Goal: Task Accomplishment & Management: Manage account settings

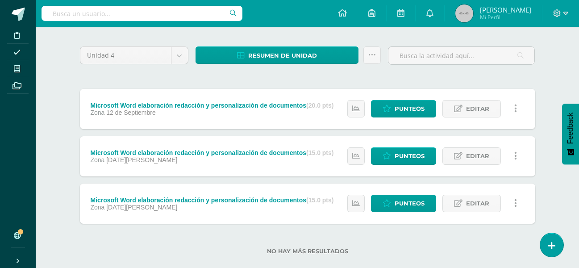
scroll to position [77, 0]
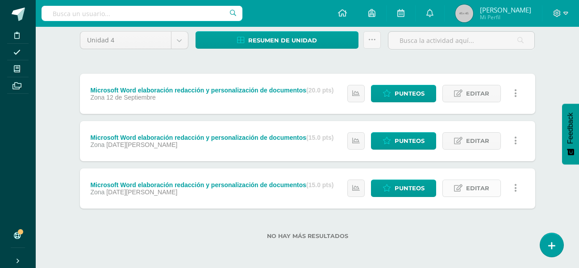
click at [476, 191] on span "Editar" at bounding box center [477, 188] width 23 height 17
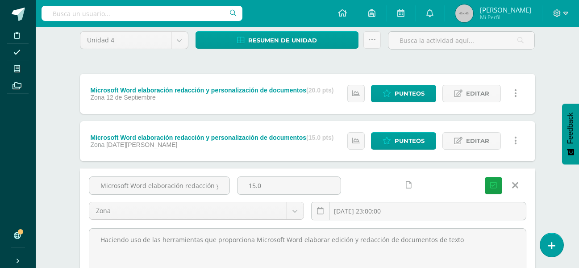
click at [400, 185] on link at bounding box center [408, 184] width 17 height 17
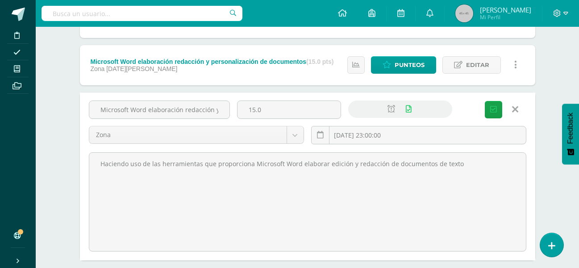
scroll to position [167, 0]
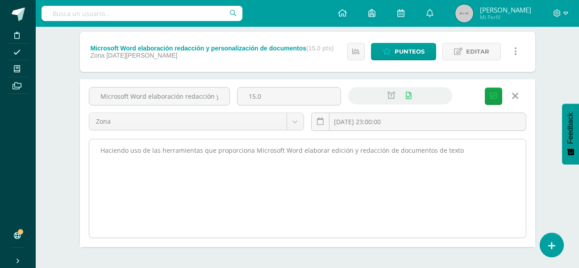
click at [108, 170] on textarea "Haciendo uso de las herramientas que proporciona Microsoft Word elaborar edició…" at bounding box center [307, 188] width 437 height 98
click at [459, 148] on textarea "Haciendo uso de las herramientas que proporciona Microsoft Word elaborar edició…" at bounding box center [307, 188] width 437 height 98
paste textarea "Se adjunta formato del documento a elaborar, debe enviar el documento de que ge…"
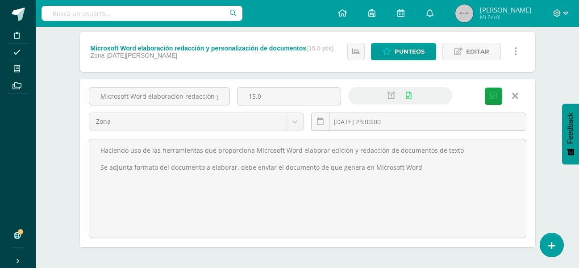
type textarea "Haciendo uso de las herramientas que proporciona Microsoft Word elaborar edició…"
click at [0, 0] on span "Guardar" at bounding box center [0, 0] width 0 height 0
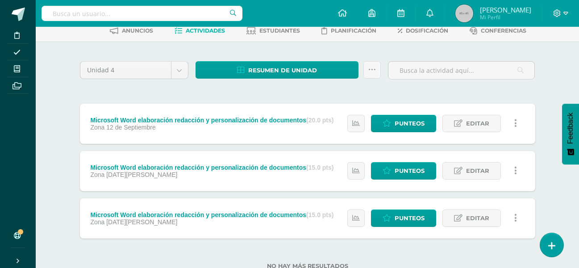
scroll to position [77, 0]
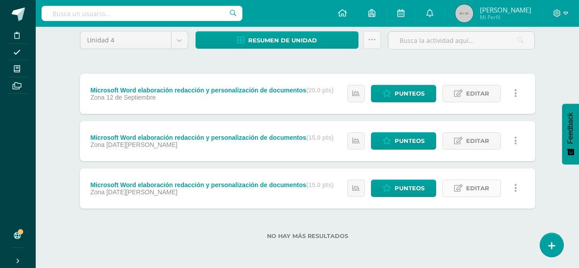
click at [474, 192] on span "Editar" at bounding box center [477, 188] width 23 height 17
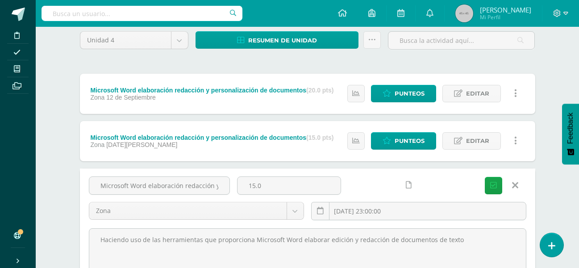
click at [400, 192] on link at bounding box center [408, 184] width 17 height 17
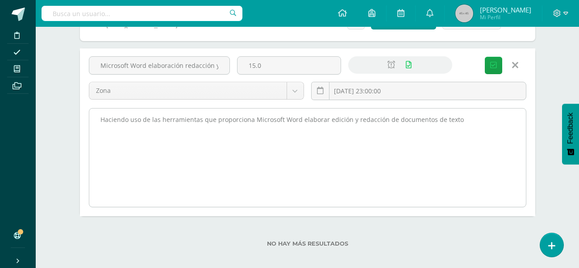
scroll to position [205, 0]
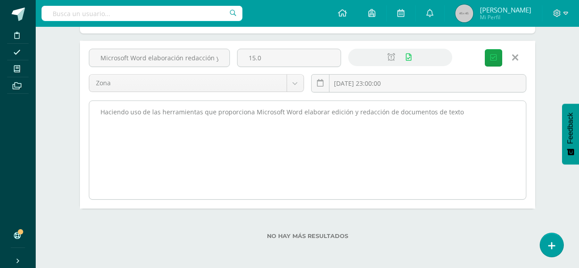
click at [462, 119] on textarea "Haciendo uso de las herramientas que proporciona Microsoft Word elaborar edició…" at bounding box center [307, 150] width 437 height 98
drag, startPoint x: 416, startPoint y: 130, endPoint x: 161, endPoint y: 141, distance: 255.2
click at [164, 141] on textarea "Haciendo uso de las herramientas que proporciona Microsoft Word elaborar edició…" at bounding box center [307, 150] width 437 height 98
click at [110, 142] on textarea "Haciendo uso de las herramientas que proporciona Microsoft Word elaborar edició…" at bounding box center [307, 150] width 437 height 98
drag, startPoint x: 100, startPoint y: 130, endPoint x: 422, endPoint y: 154, distance: 323.2
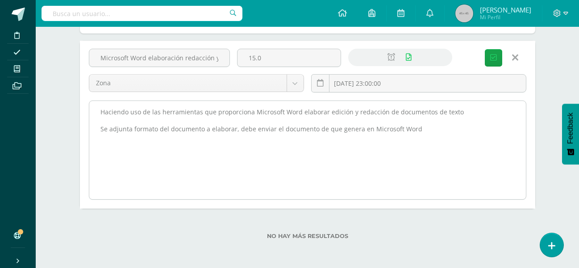
click at [422, 154] on textarea "Haciendo uso de las herramientas que proporciona Microsoft Word elaborar edició…" at bounding box center [307, 150] width 437 height 98
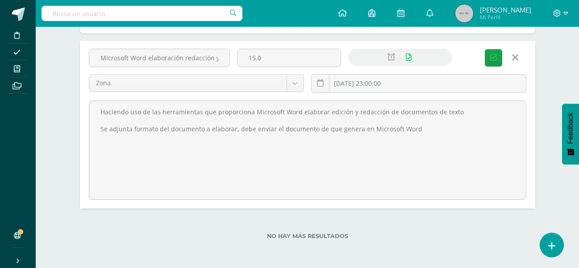
type textarea "Haciendo uso de las herramientas que proporciona Microsoft Word elaborar edició…"
click at [0, 0] on span "Guardar" at bounding box center [0, 0] width 0 height 0
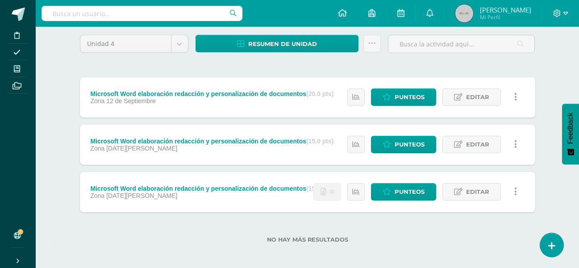
scroll to position [77, 0]
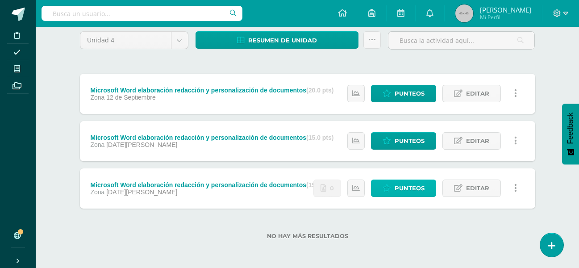
click at [418, 186] on span "Punteos" at bounding box center [410, 188] width 30 height 17
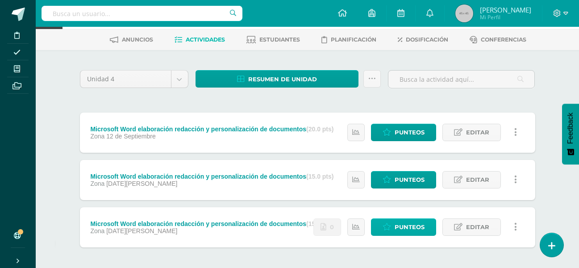
scroll to position [77, 0]
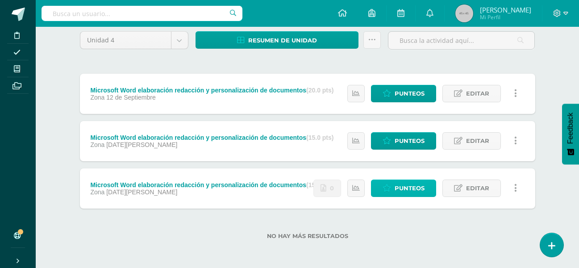
click at [403, 189] on span "Punteos" at bounding box center [410, 188] width 30 height 17
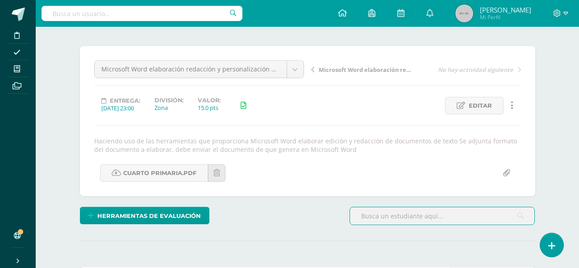
scroll to position [62, 0]
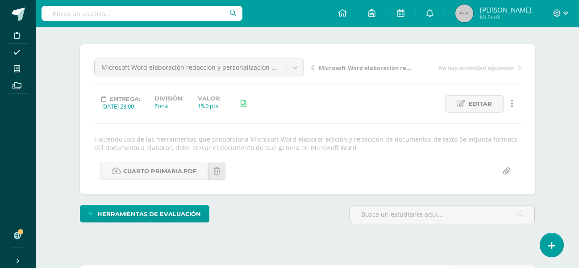
click at [507, 175] on input "file" at bounding box center [506, 171] width 17 height 17
click at [506, 171] on input "file" at bounding box center [506, 170] width 17 height 17
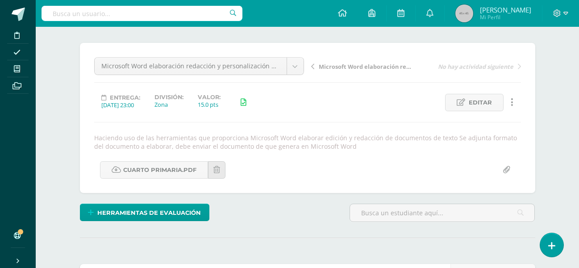
type input "C:\fakepath\Formato 1.pdf"
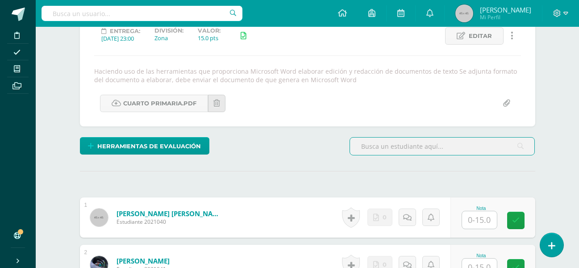
scroll to position [130, 0]
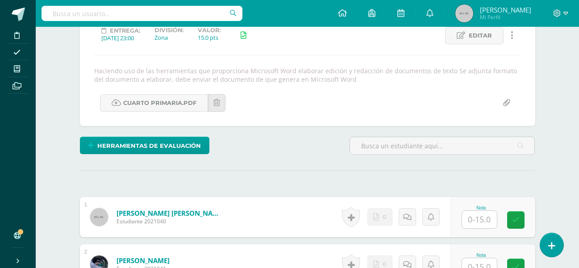
click at [507, 102] on input "file" at bounding box center [506, 102] width 17 height 17
click at [510, 99] on input "file" at bounding box center [506, 102] width 17 height 17
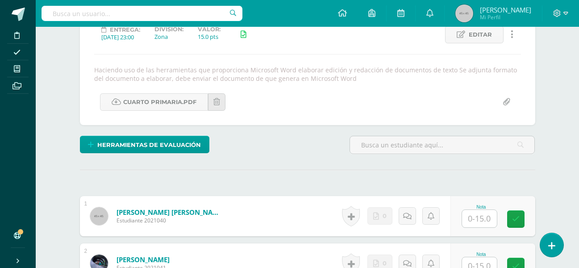
scroll to position [132, 0]
type input "C:\fakepath\Formato 1.pdf"
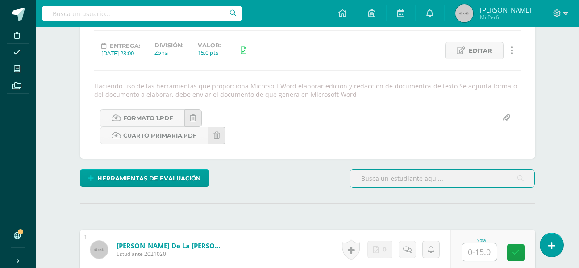
scroll to position [116, 0]
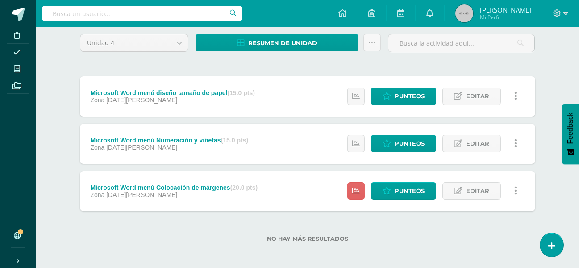
scroll to position [77, 0]
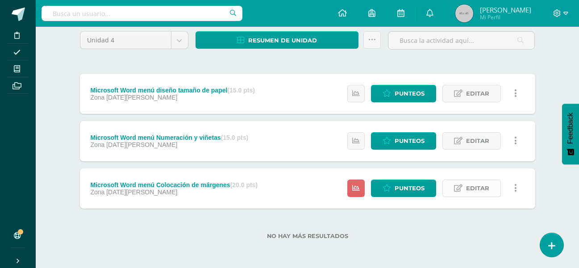
click at [463, 190] on link "Editar" at bounding box center [471, 187] width 58 height 17
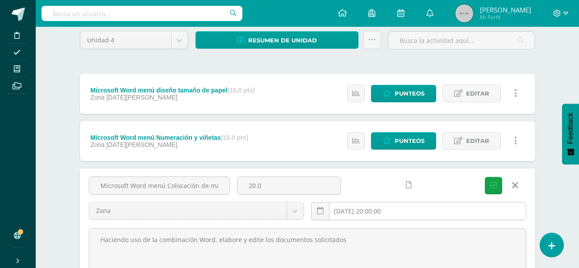
click at [413, 205] on input "2025-08-01 20:00:00" at bounding box center [419, 210] width 214 height 17
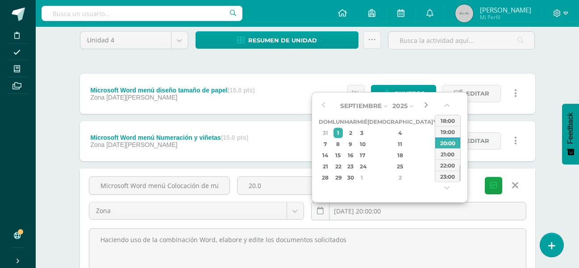
click at [425, 104] on button "button" at bounding box center [425, 105] width 9 height 13
click at [366, 142] on div "10" at bounding box center [362, 144] width 8 height 10
type input "2025-09-10 20:00"
click at [437, 212] on input "2025-09-10 20:00" at bounding box center [419, 210] width 214 height 17
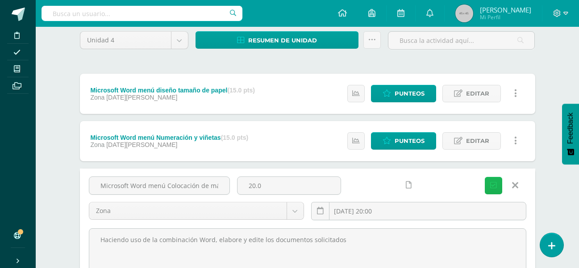
click at [0, 0] on span "Guardar" at bounding box center [0, 0] width 0 height 0
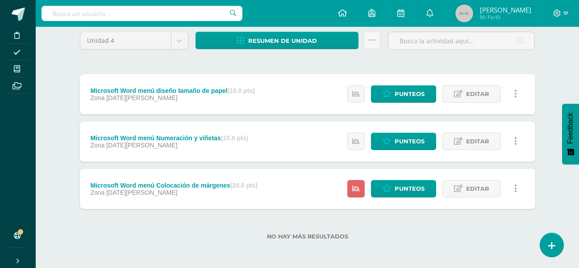
scroll to position [77, 0]
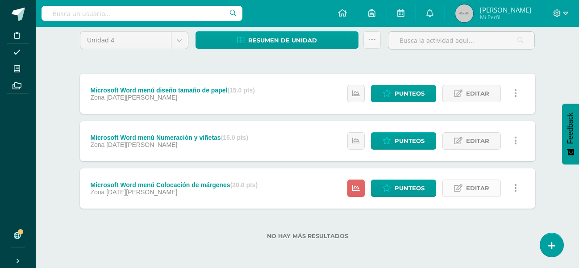
click at [476, 187] on span "Editar" at bounding box center [477, 188] width 23 height 17
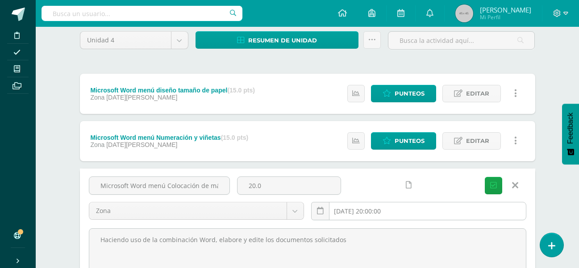
click at [418, 215] on input "[DATE] 20:00:00" at bounding box center [419, 210] width 214 height 17
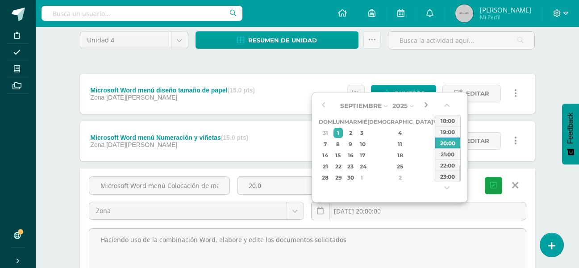
click at [424, 104] on button "button" at bounding box center [425, 105] width 9 height 13
click at [366, 146] on div "10" at bounding box center [362, 144] width 8 height 10
type input "[DATE] 20:00"
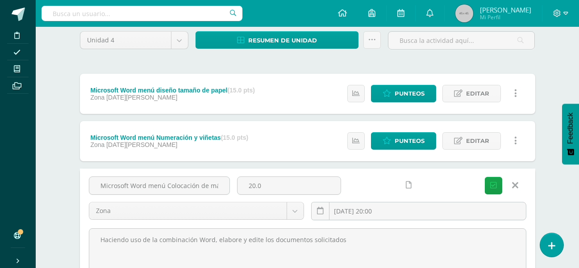
click at [478, 197] on div "Microsoft Word menú Colocación de márgenes 20.0 Zona Examen Zona 2025-09-10 20:…" at bounding box center [307, 201] width 445 height 51
click at [0, 0] on span "Guardar" at bounding box center [0, 0] width 0 height 0
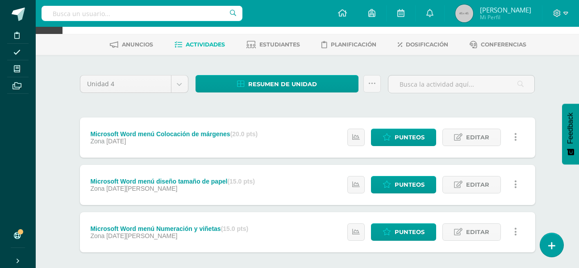
scroll to position [77, 0]
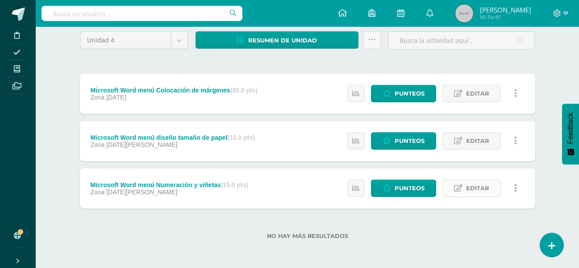
click at [479, 187] on span "Editar" at bounding box center [477, 188] width 23 height 17
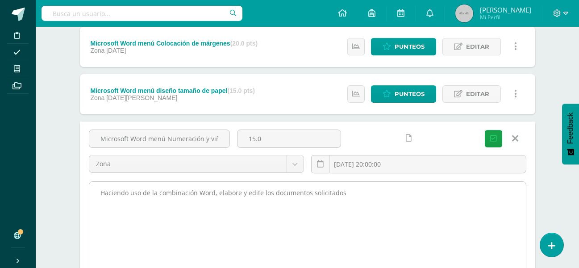
scroll to position [167, 0]
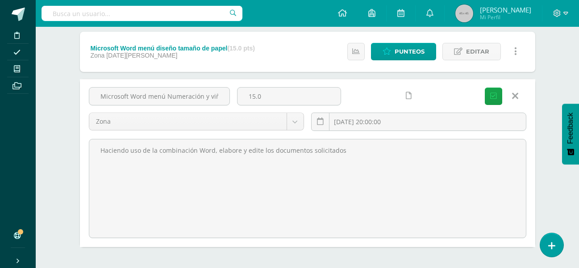
click at [400, 100] on link at bounding box center [408, 95] width 17 height 17
drag, startPoint x: 360, startPoint y: 198, endPoint x: -24, endPoint y: 130, distance: 390.0
click at [0, 130] on html "La tarea Microsoft Word menú Colocación de márgenes fue editada exitosamente. D…" at bounding box center [289, 69] width 579 height 473
paste textarea "Elabore un documento con las siguientes características: 1. Color de página Azu…"
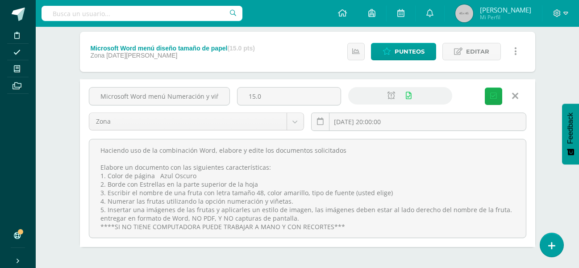
type textarea "Haciendo uso de la combinación Word, elabore y edite los documentos solicitados…"
click at [0, 0] on span "Guardar" at bounding box center [0, 0] width 0 height 0
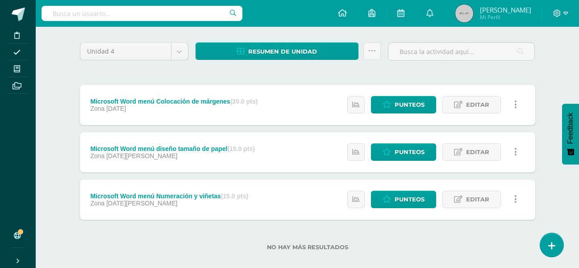
scroll to position [77, 0]
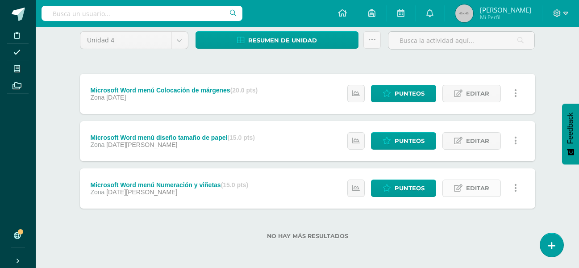
click at [476, 187] on span "Editar" at bounding box center [477, 188] width 23 height 17
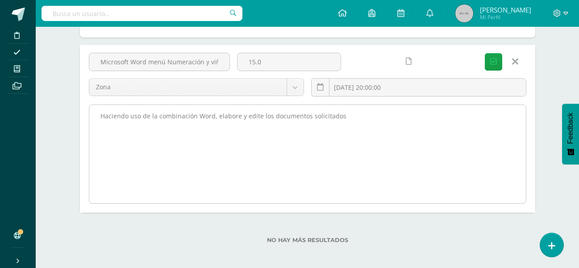
scroll to position [205, 0]
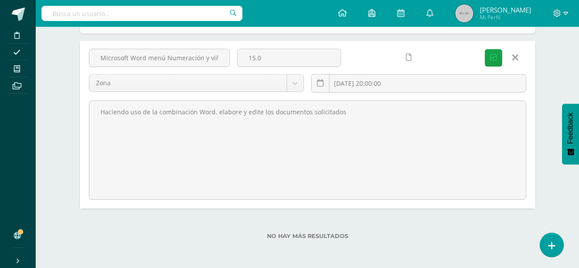
click at [400, 63] on link at bounding box center [408, 57] width 17 height 17
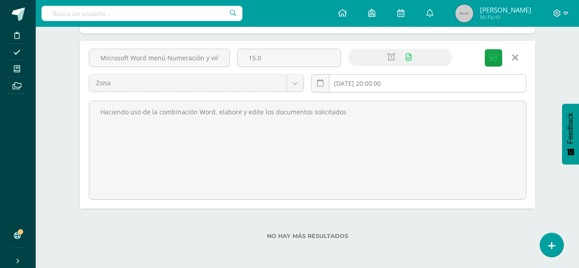
click at [400, 82] on input "2025-08-13 20:00:00" at bounding box center [419, 83] width 214 height 17
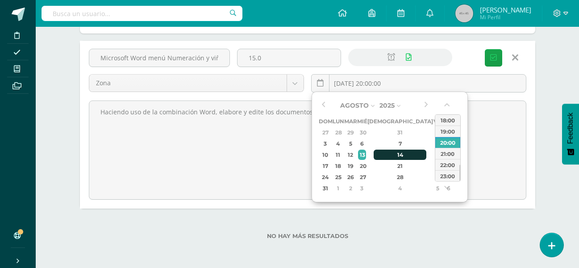
click at [389, 150] on div "14" at bounding box center [400, 155] width 53 height 10
click at [454, 175] on div "23:00" at bounding box center [447, 175] width 25 height 11
type input "2025-08-14 23:00"
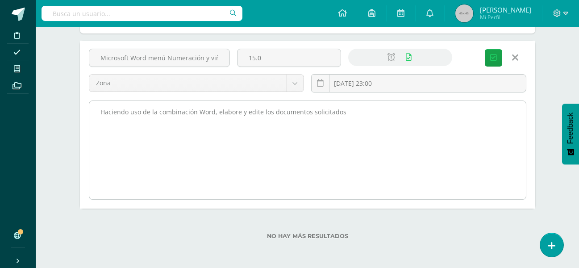
click at [373, 111] on textarea "Haciendo uso de la combinación Word, elabore y edite los documentos solicitados" at bounding box center [307, 150] width 437 height 98
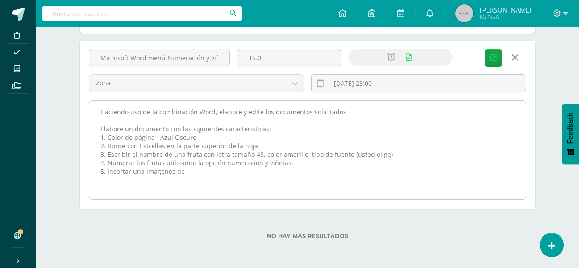
drag, startPoint x: 143, startPoint y: 175, endPoint x: 142, endPoint y: 182, distance: 6.3
click at [137, 183] on textarea "Haciendo uso de la combinación Word, elabore y edite los documentos solicitados" at bounding box center [307, 150] width 437 height 98
click at [191, 173] on textarea "Haciendo uso de la combinación Word, elabore y edite los documentos solicitados" at bounding box center [307, 150] width 437 height 98
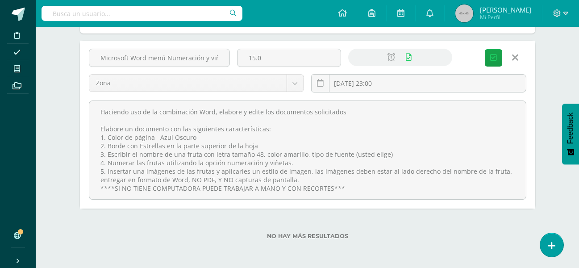
drag, startPoint x: 340, startPoint y: 190, endPoint x: 44, endPoint y: 100, distance: 309.4
click at [44, 100] on div "Computación Tercero Primaria "A" Herramientas Detalle de asistencias Actividad …" at bounding box center [307, 45] width 543 height 446
type textarea "Haciendo uso de la combinación Word, elabore y edite los documentos solicitados…"
click at [0, 0] on span "Guardar" at bounding box center [0, 0] width 0 height 0
